Goal: Task Accomplishment & Management: Manage account settings

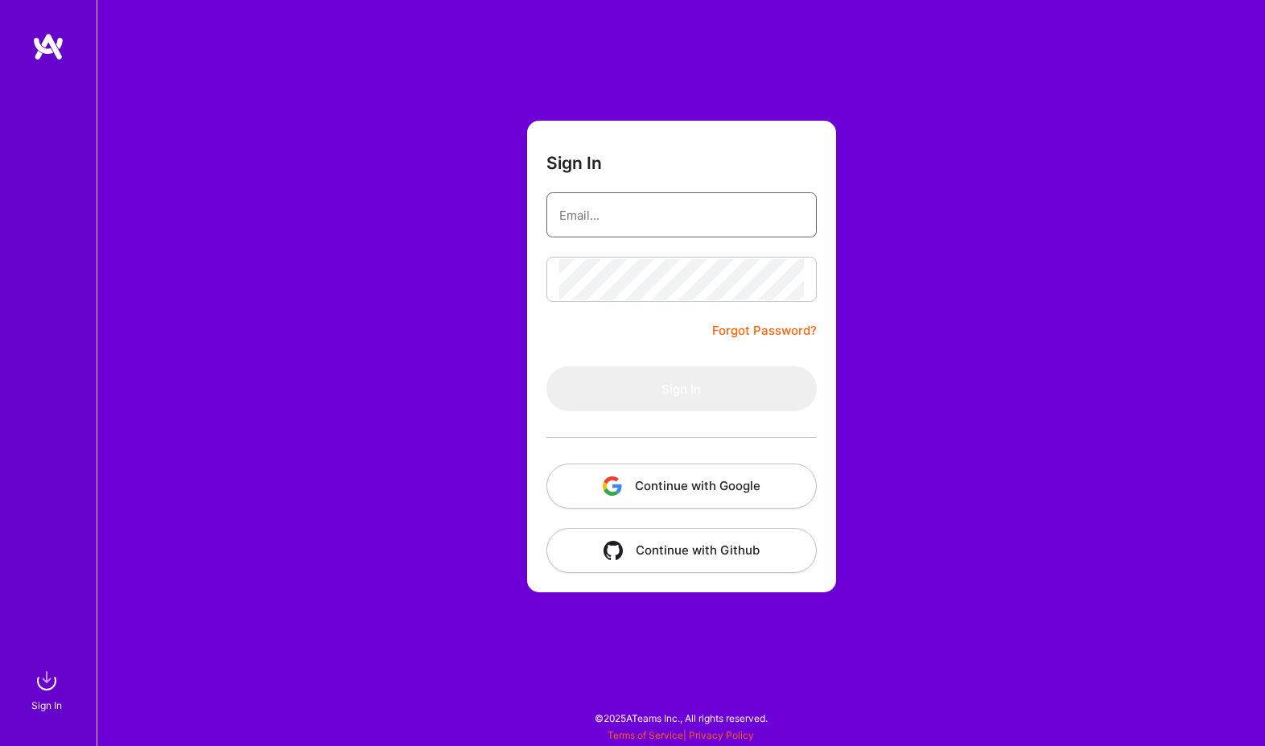
click at [571, 224] on input "email" at bounding box center [681, 215] width 245 height 41
click at [0, 738] on com-1password-button at bounding box center [0, 738] width 0 height 0
type input "[PERSON_NAME][EMAIL_ADDRESS][PERSON_NAME][DOMAIN_NAME]"
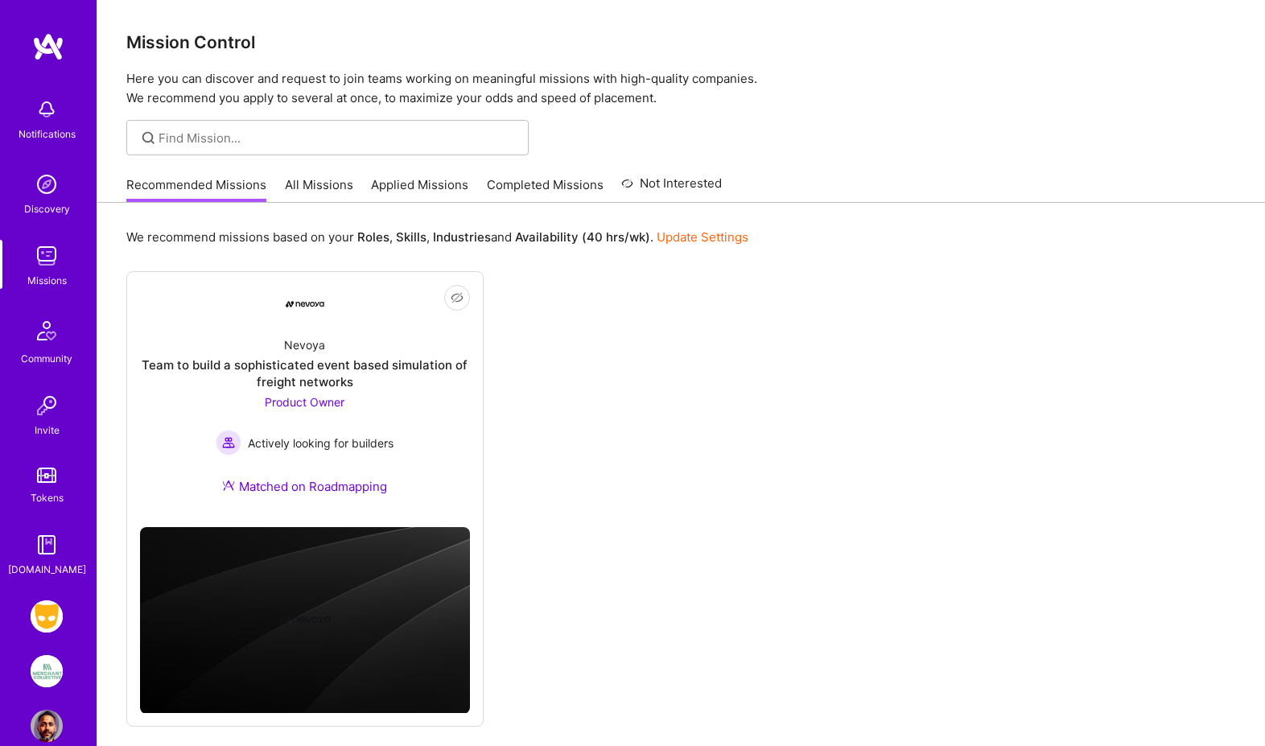
click at [50, 614] on img at bounding box center [47, 616] width 32 height 32
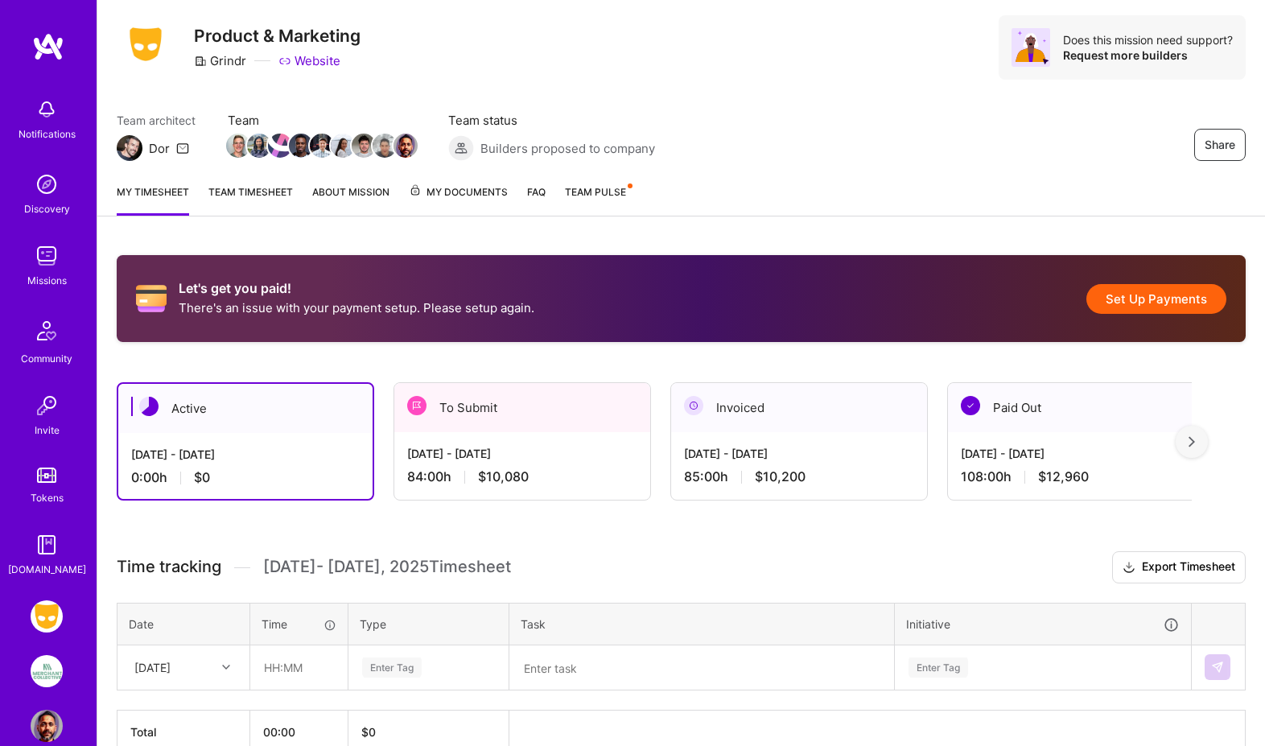
scroll to position [43, 0]
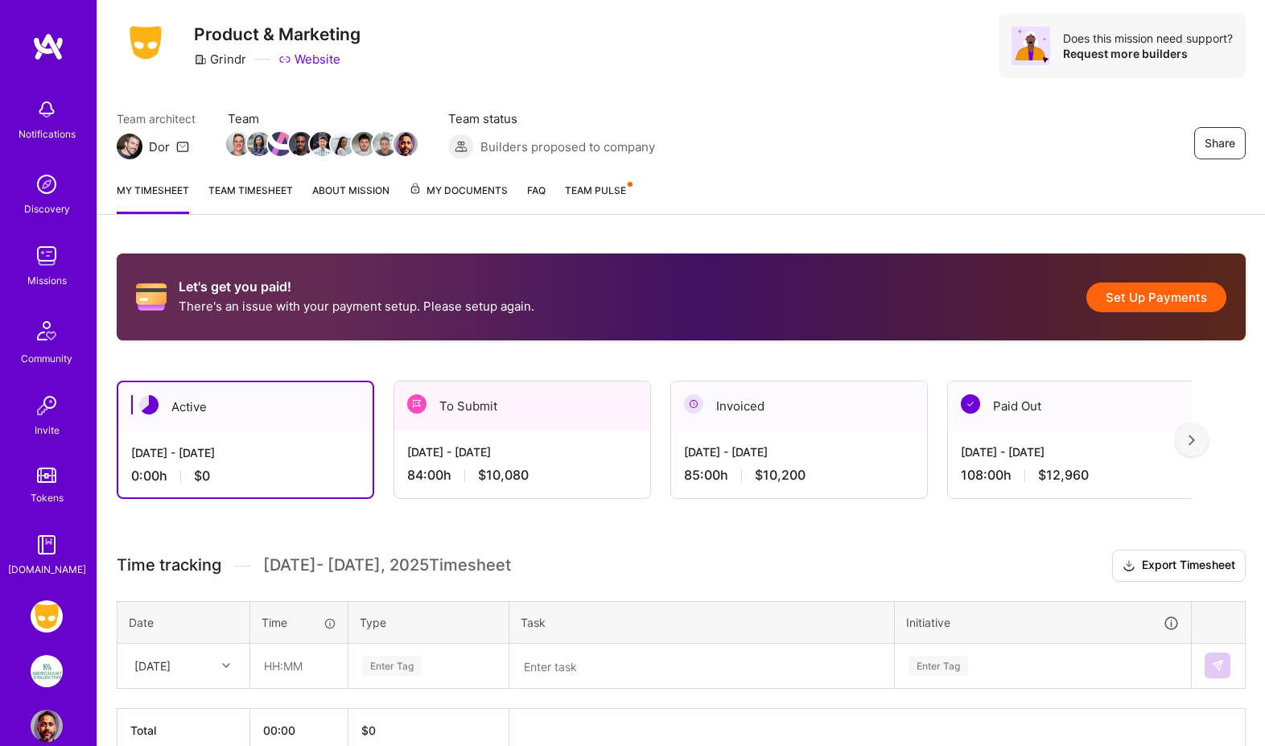
click at [510, 461] on div "[DATE] - [DATE] 84:00 h $10,080" at bounding box center [522, 464] width 256 height 66
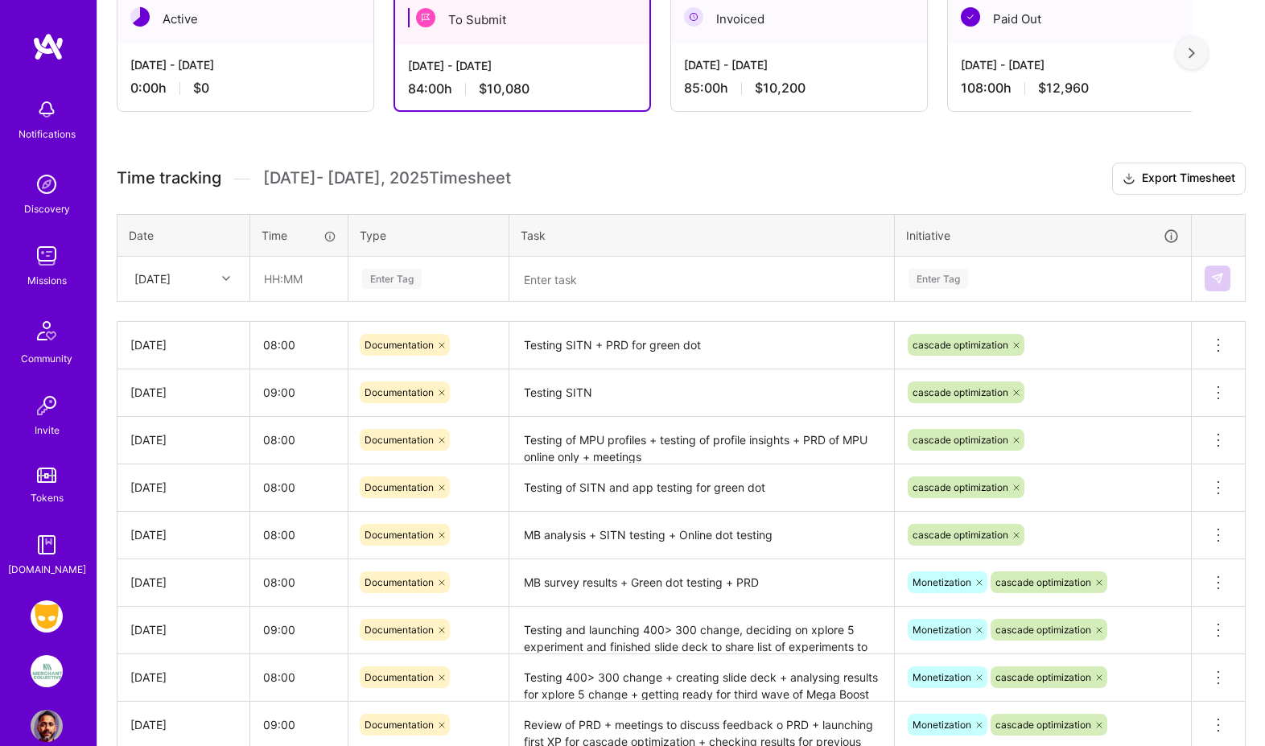
scroll to position [427, 0]
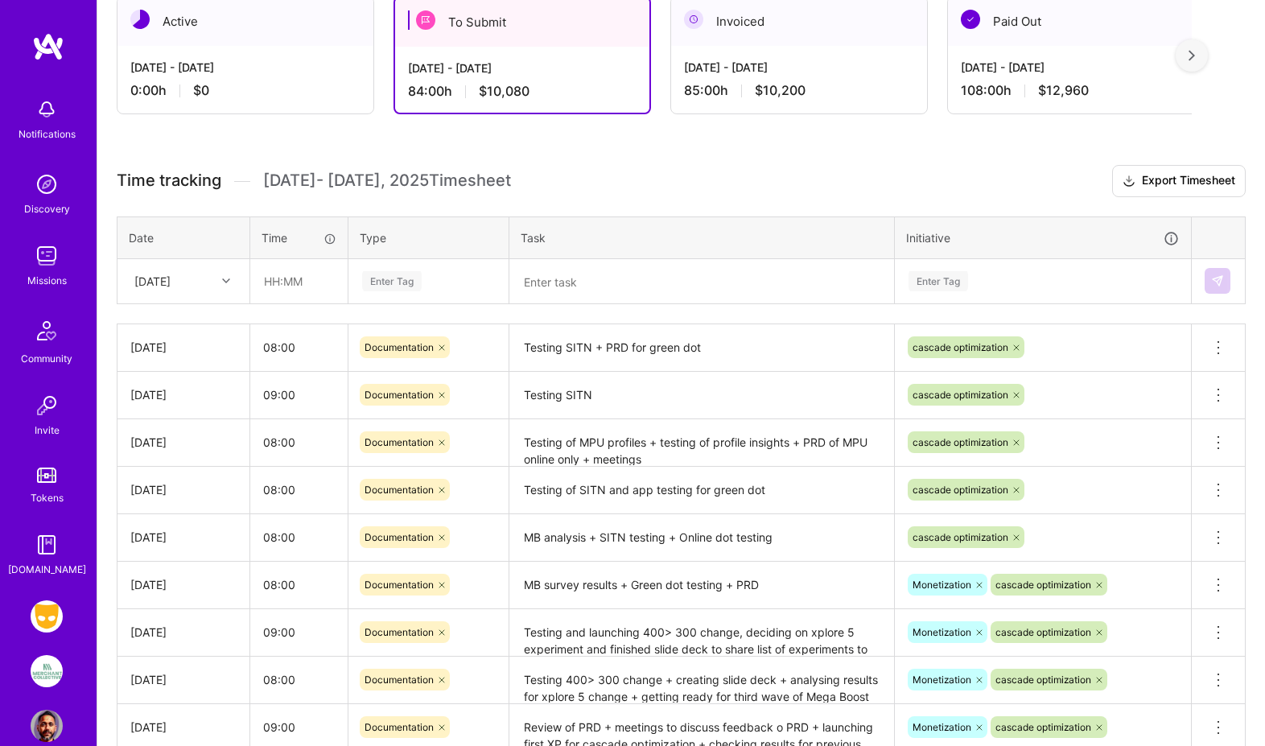
click at [226, 277] on icon at bounding box center [226, 281] width 8 height 8
click at [249, 146] on div "Let's get you paid! There's an issue with your payment setup. Please setup agai…" at bounding box center [681, 386] width 1168 height 1072
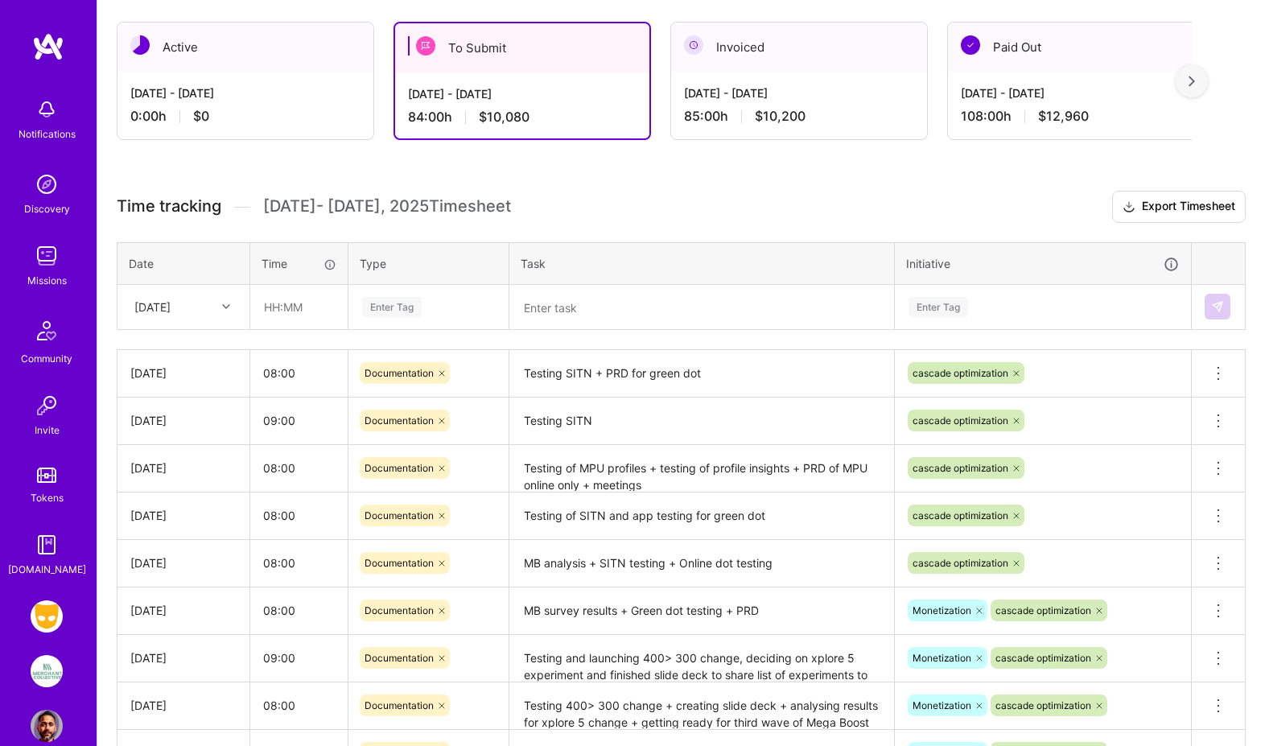
scroll to position [409, 0]
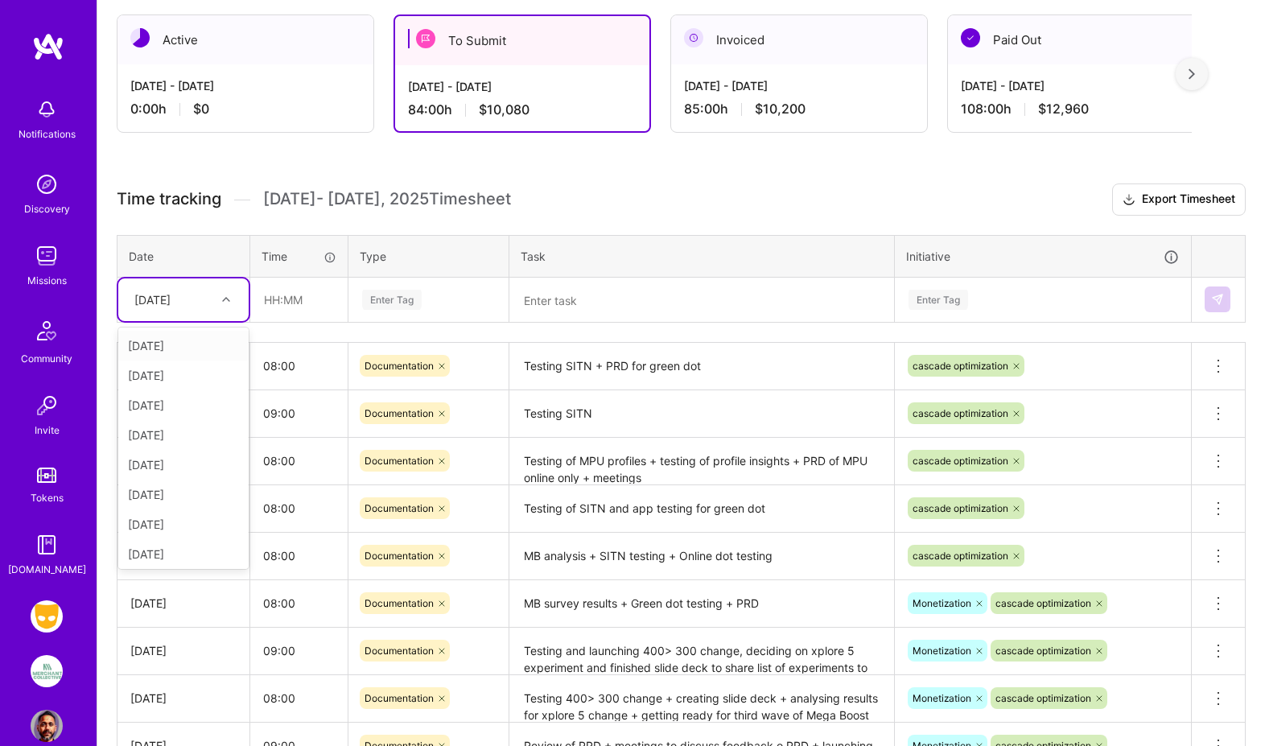
click at [222, 299] on icon at bounding box center [226, 299] width 8 height 8
click at [249, 171] on div "Let's get you paid! There's an issue with your payment setup. Please setup agai…" at bounding box center [681, 404] width 1168 height 1072
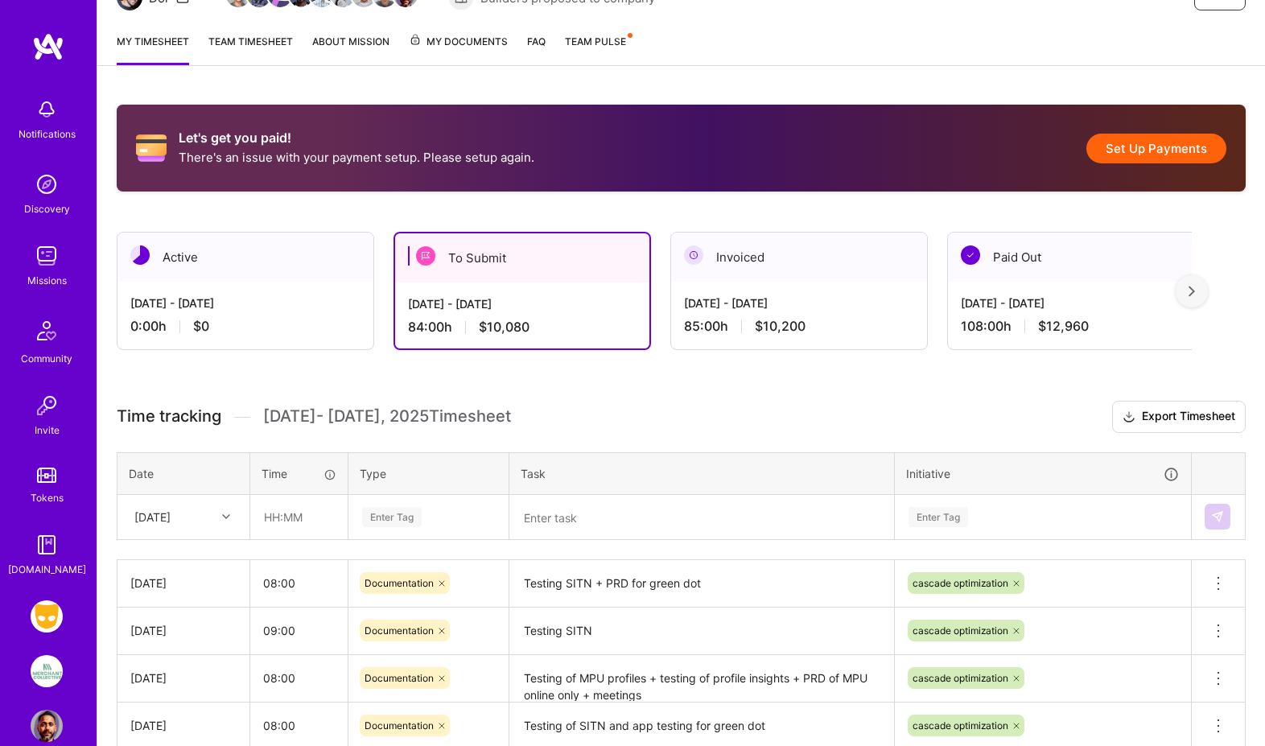
scroll to position [211, 0]
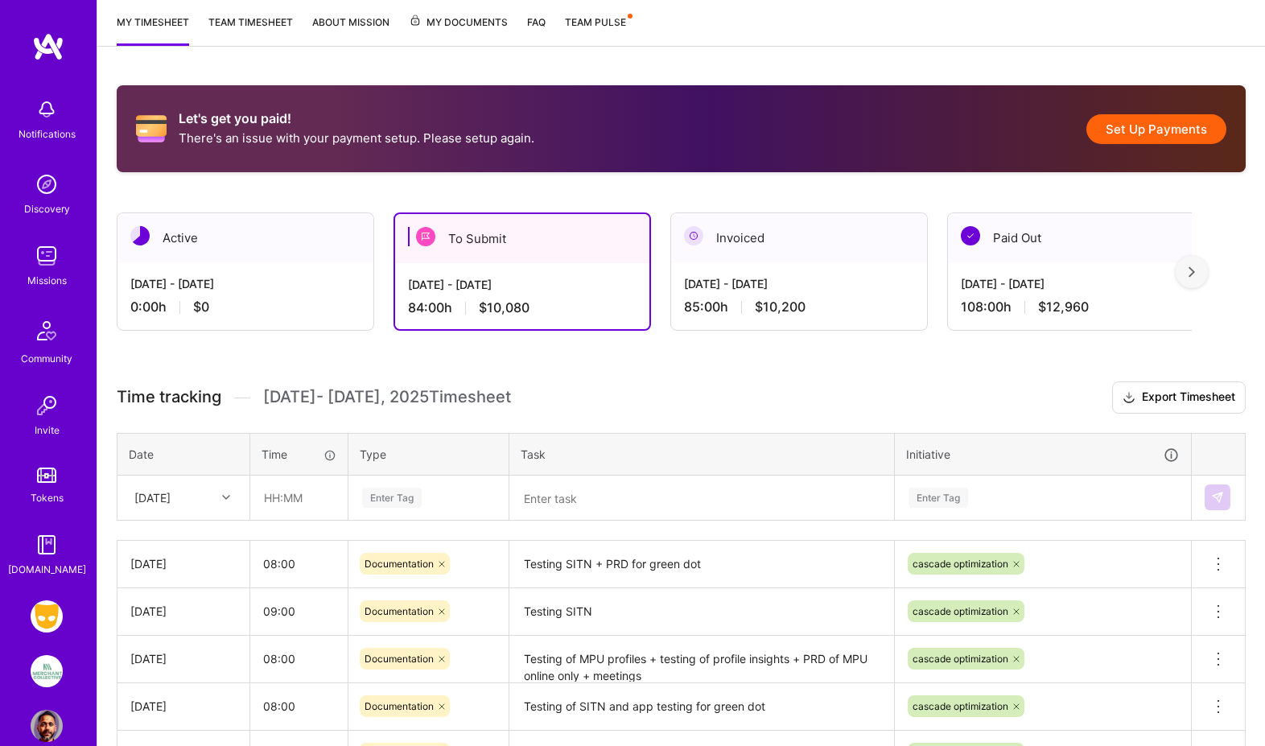
click at [525, 263] on div "[DATE] - [DATE] 84:00 h $10,080" at bounding box center [522, 296] width 254 height 66
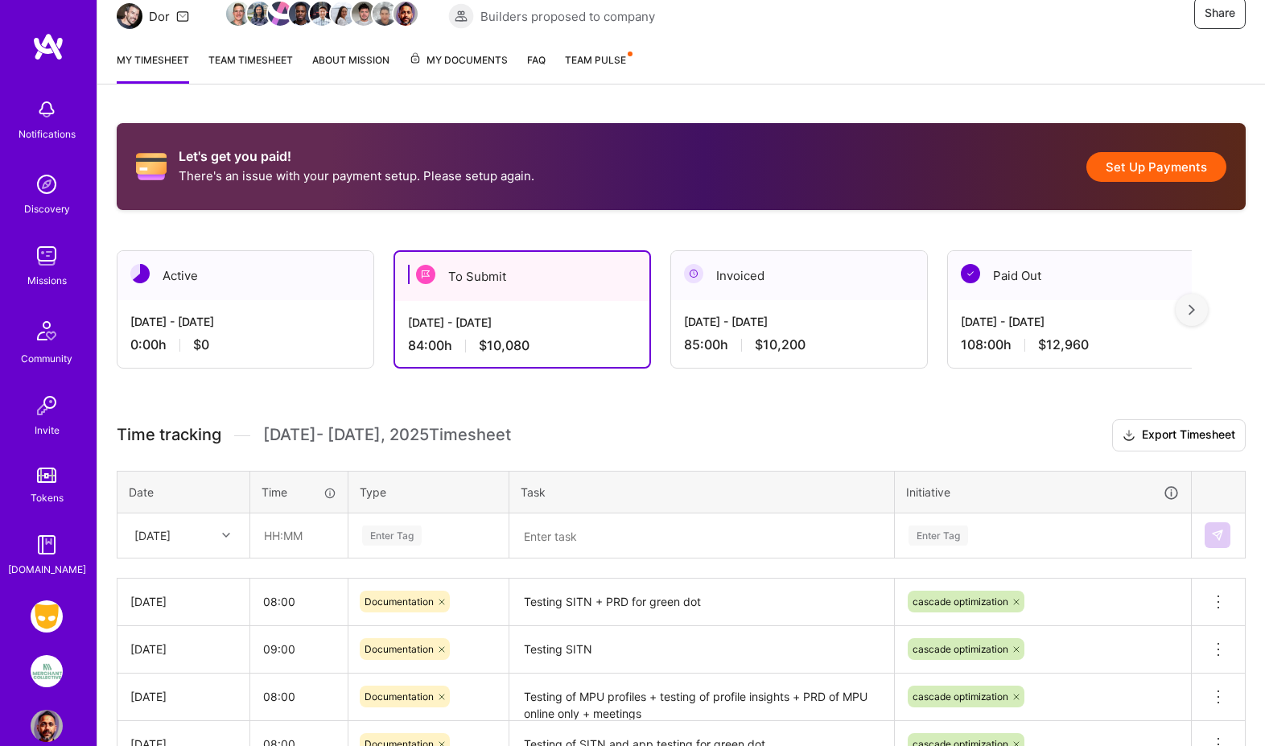
scroll to position [0, 0]
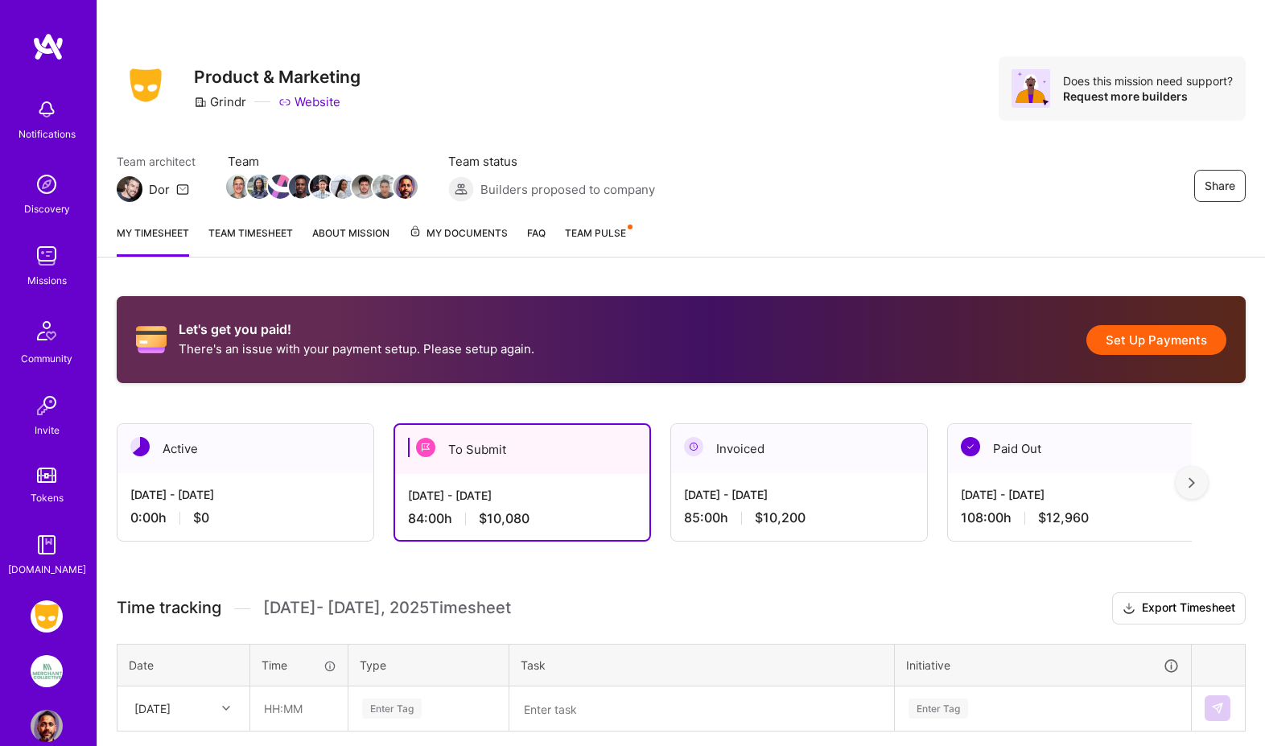
click at [431, 451] on img at bounding box center [425, 447] width 19 height 19
click at [1114, 348] on button "Set Up Payments" at bounding box center [1156, 340] width 140 height 30
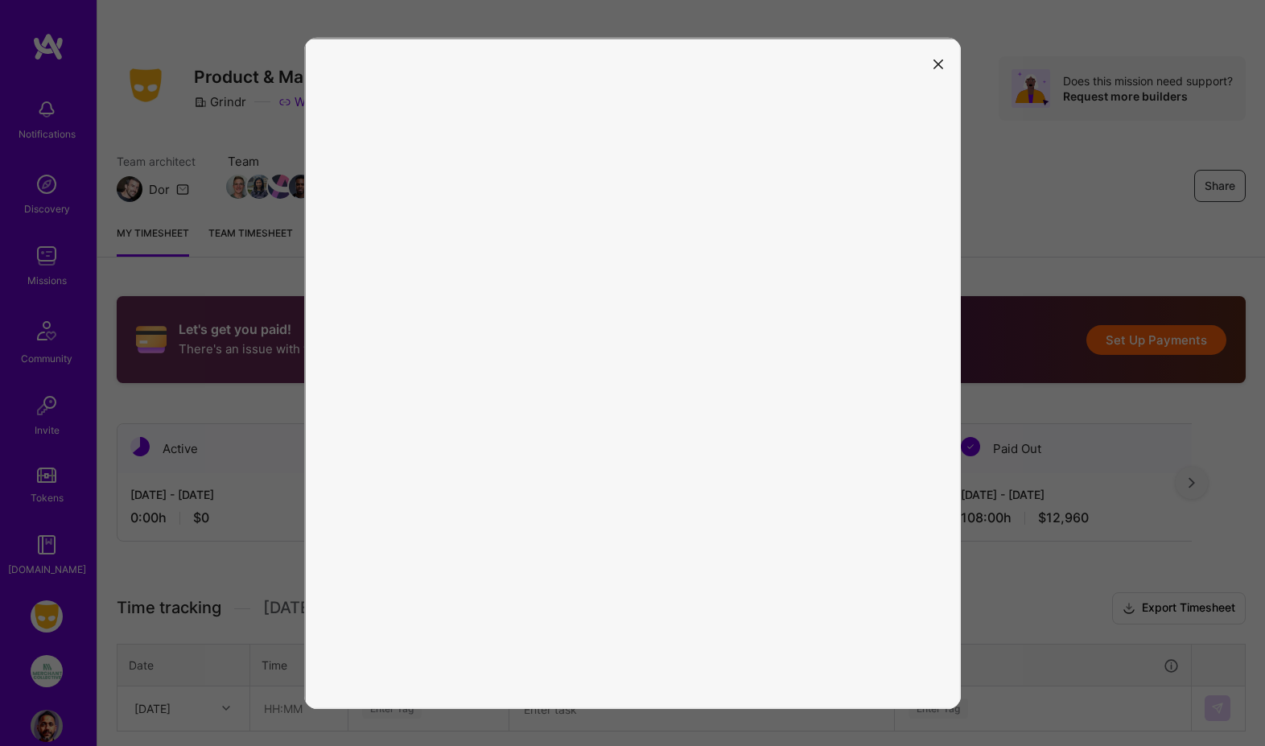
click at [941, 62] on icon "modal" at bounding box center [938, 65] width 10 height 10
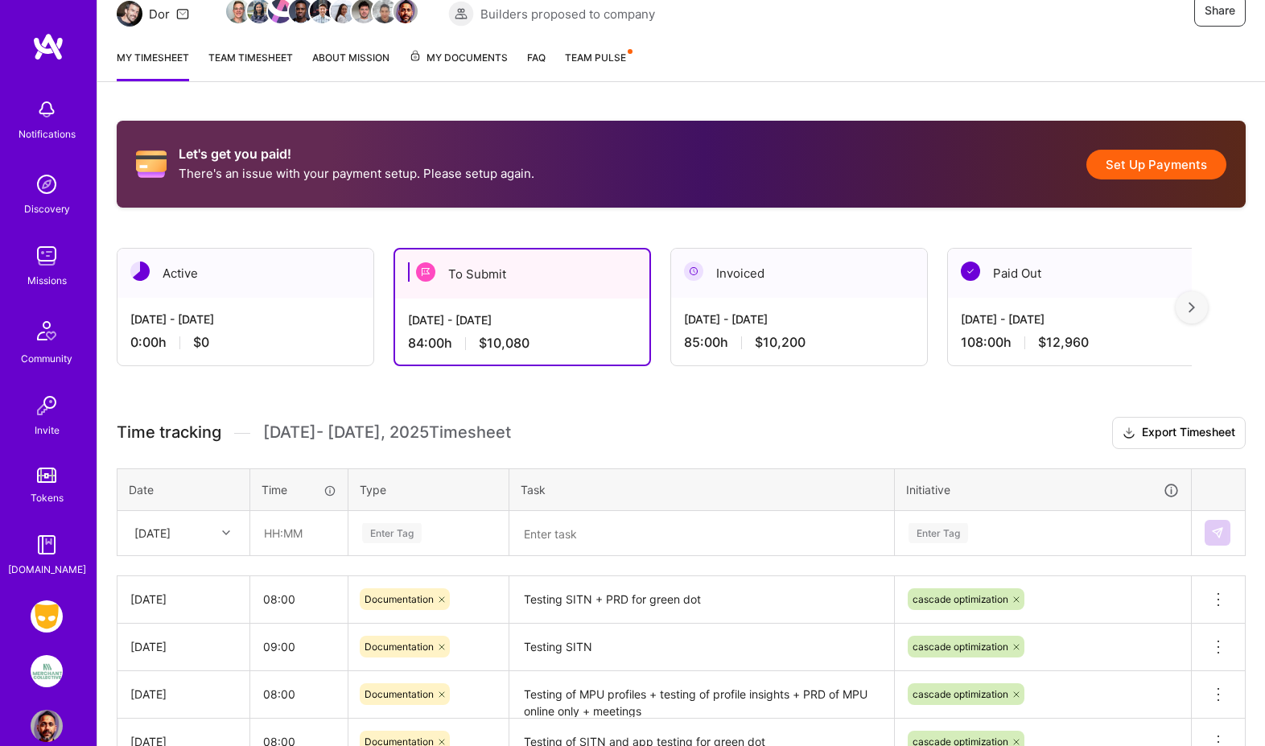
scroll to position [183, 0]
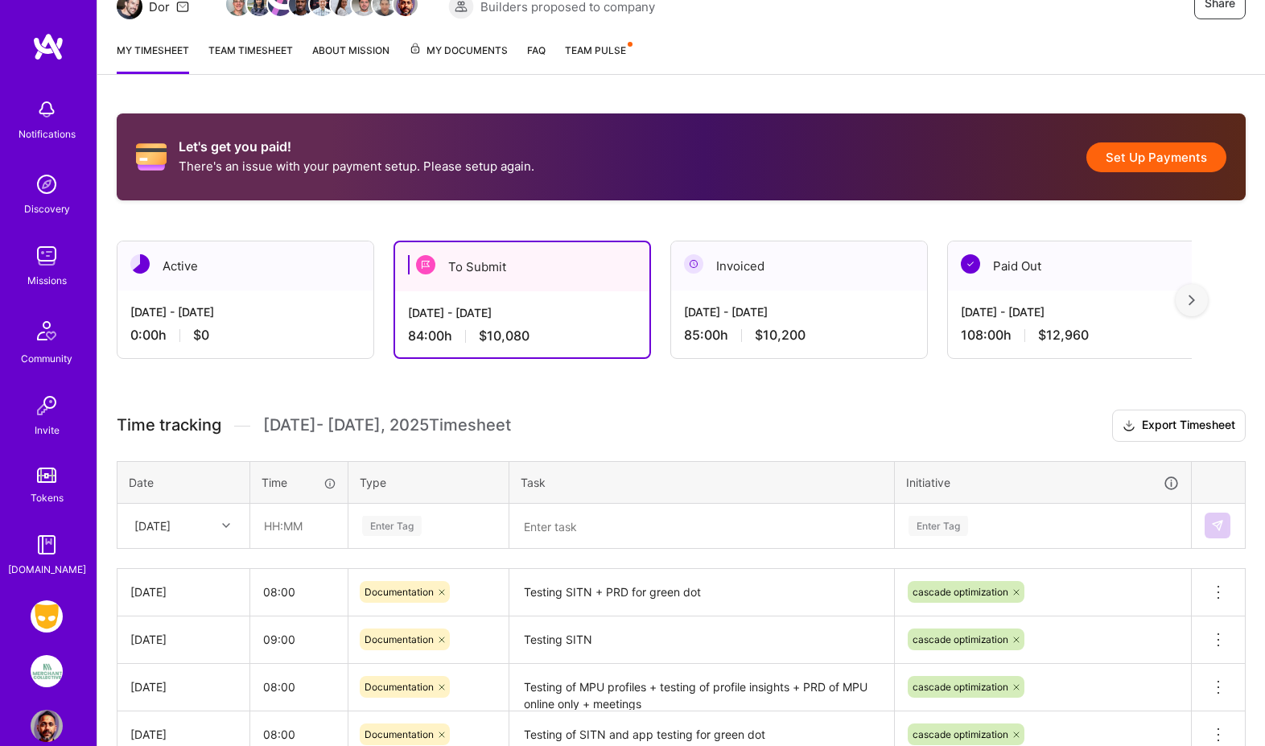
click at [432, 267] on img at bounding box center [425, 264] width 19 height 19
click at [416, 270] on img at bounding box center [425, 264] width 19 height 19
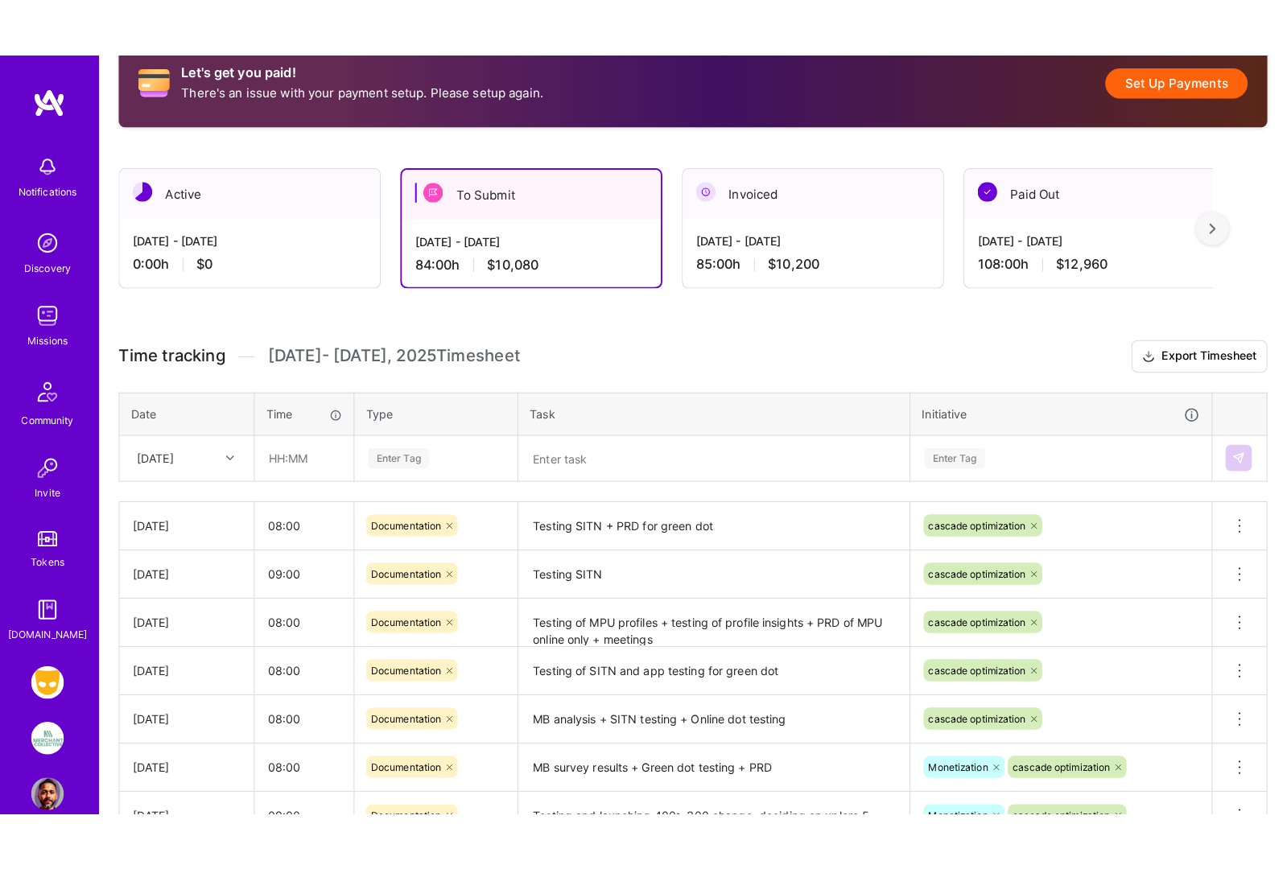
scroll to position [118, 0]
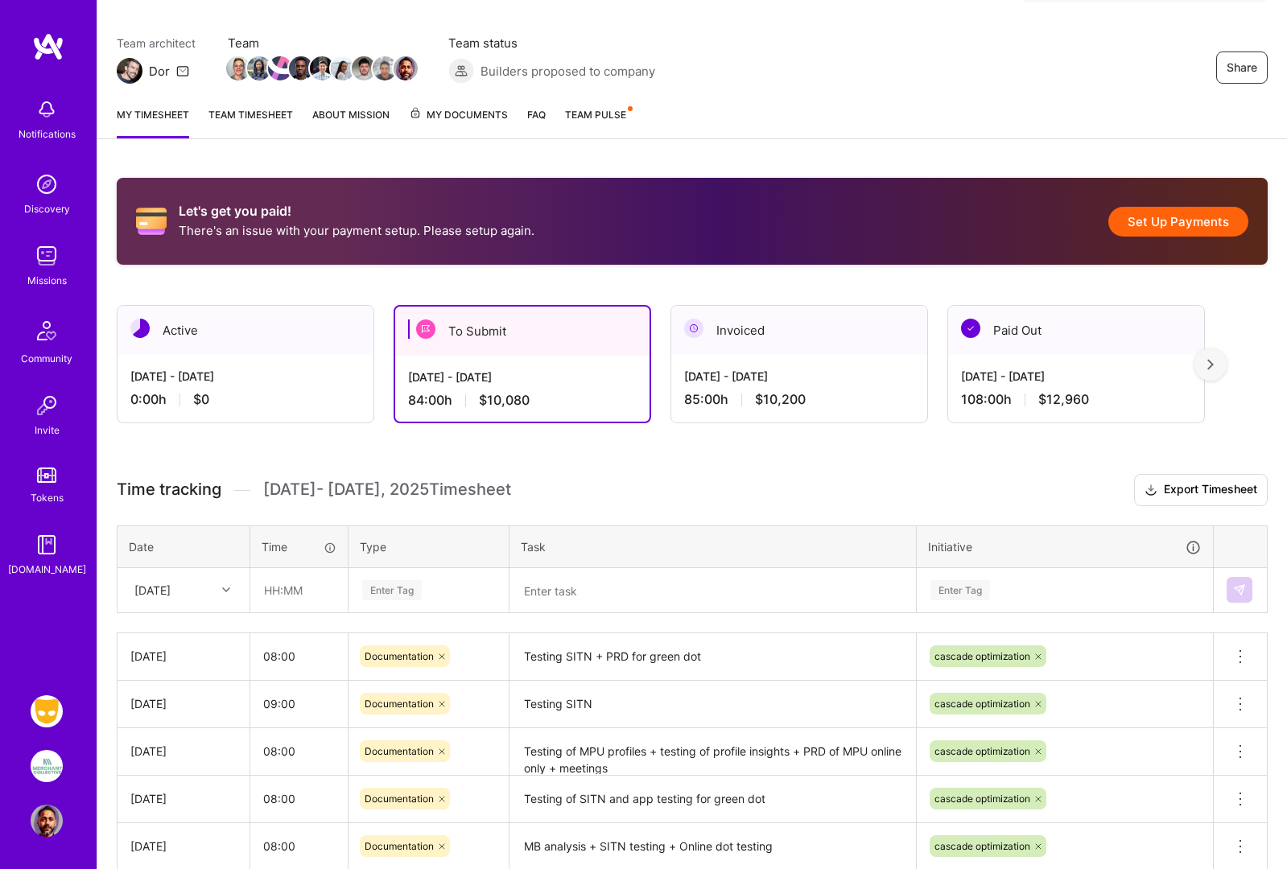
click at [210, 161] on div "Let's get you paid! There's an issue with your payment setup. Please setup agai…" at bounding box center [691, 695] width 1189 height 1072
